Goal: Task Accomplishment & Management: Use online tool/utility

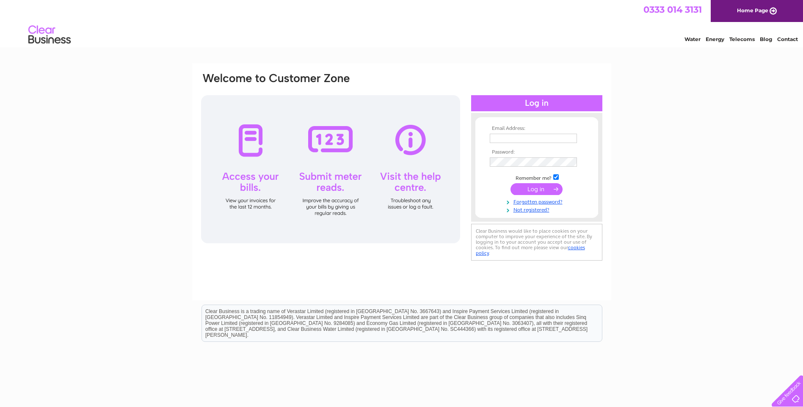
type input "info@swiss-cottage.co.uk"
click at [537, 189] on input "submit" at bounding box center [536, 189] width 52 height 12
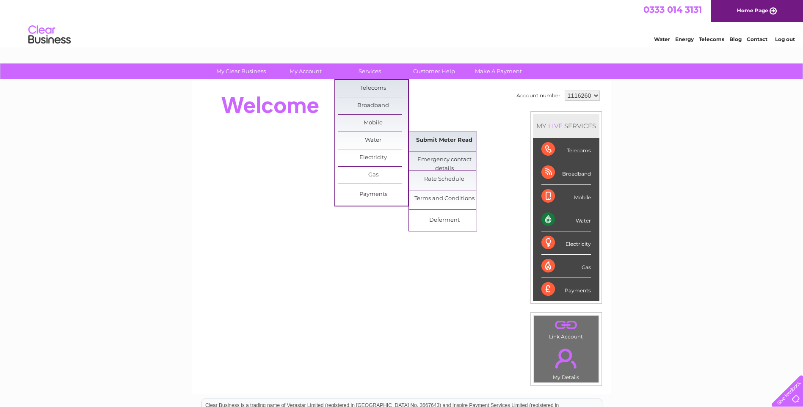
click at [435, 139] on link "Submit Meter Read" at bounding box center [444, 140] width 70 height 17
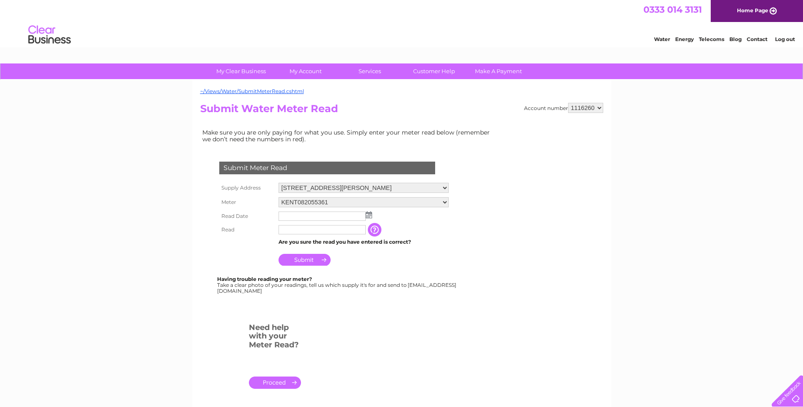
click at [366, 215] on img at bounding box center [369, 215] width 6 height 7
click at [328, 253] on link "1" at bounding box center [327, 252] width 14 height 8
type input "2025/10/01"
click at [292, 232] on input "text" at bounding box center [323, 230] width 88 height 10
type input "2962"
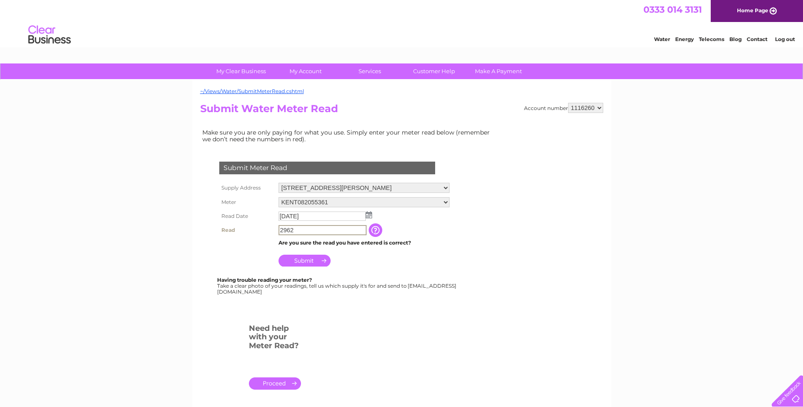
click at [307, 258] on input "Submit" at bounding box center [305, 261] width 52 height 12
